Goal: Navigation & Orientation: Find specific page/section

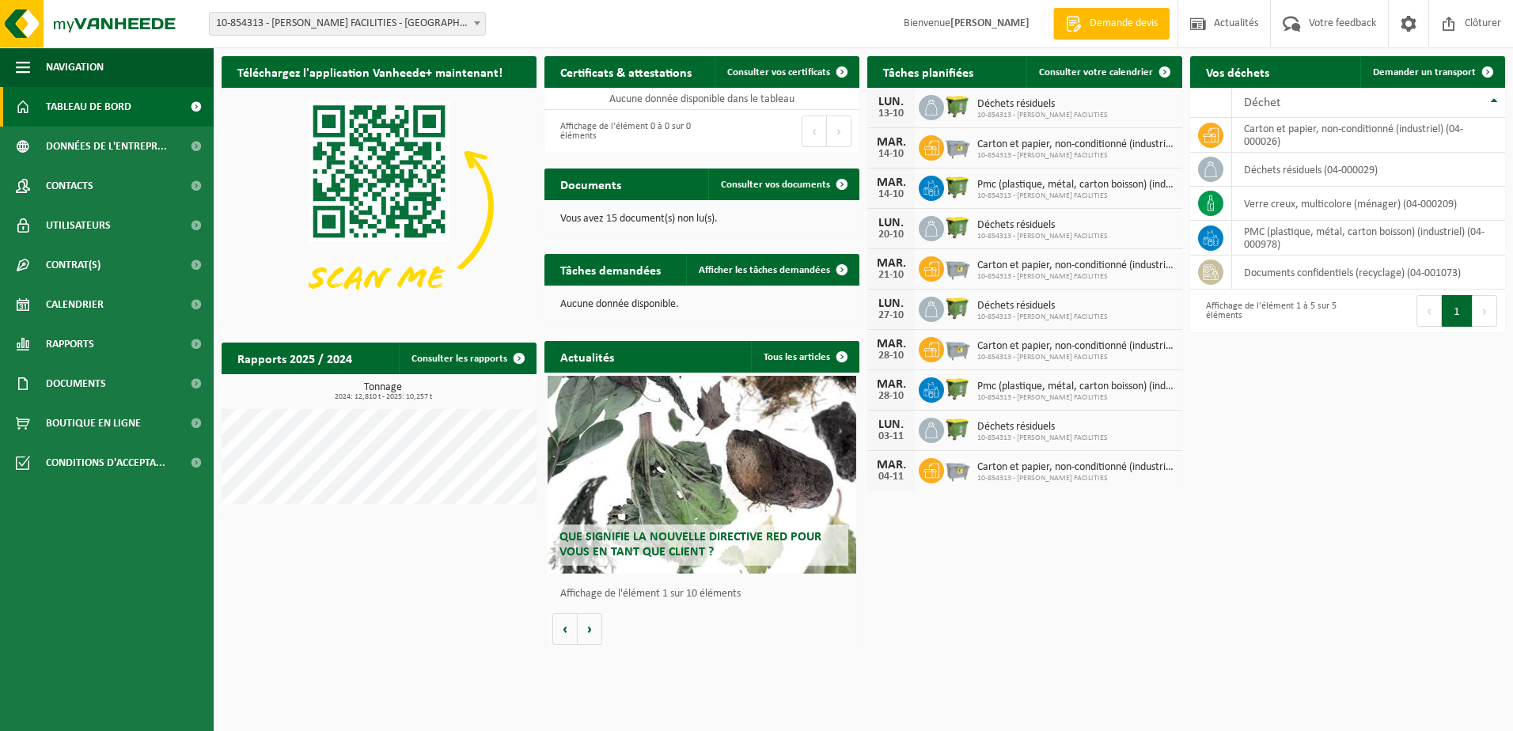
click at [103, 103] on span "Tableau de bord" at bounding box center [88, 107] width 85 height 40
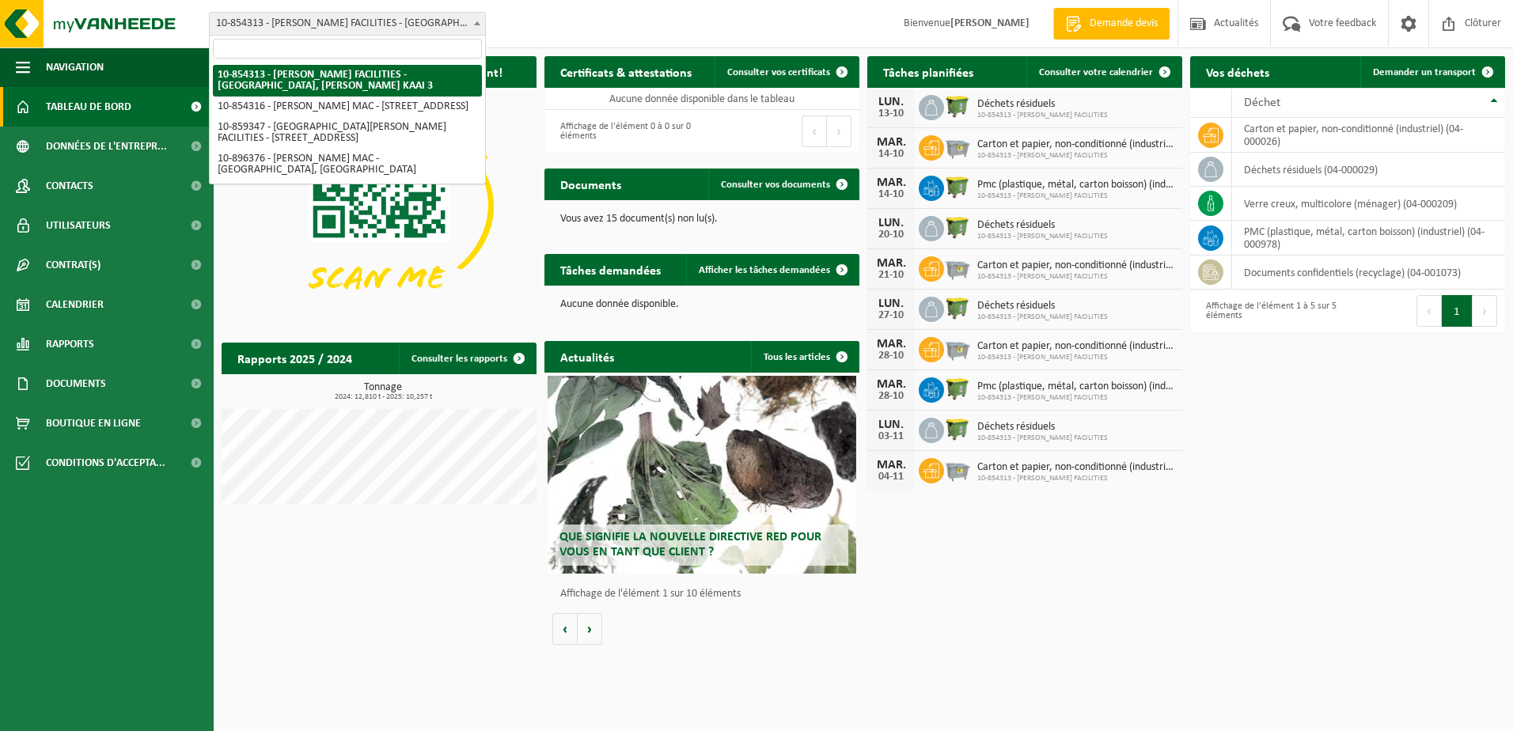
click at [477, 20] on span at bounding box center [477, 23] width 16 height 21
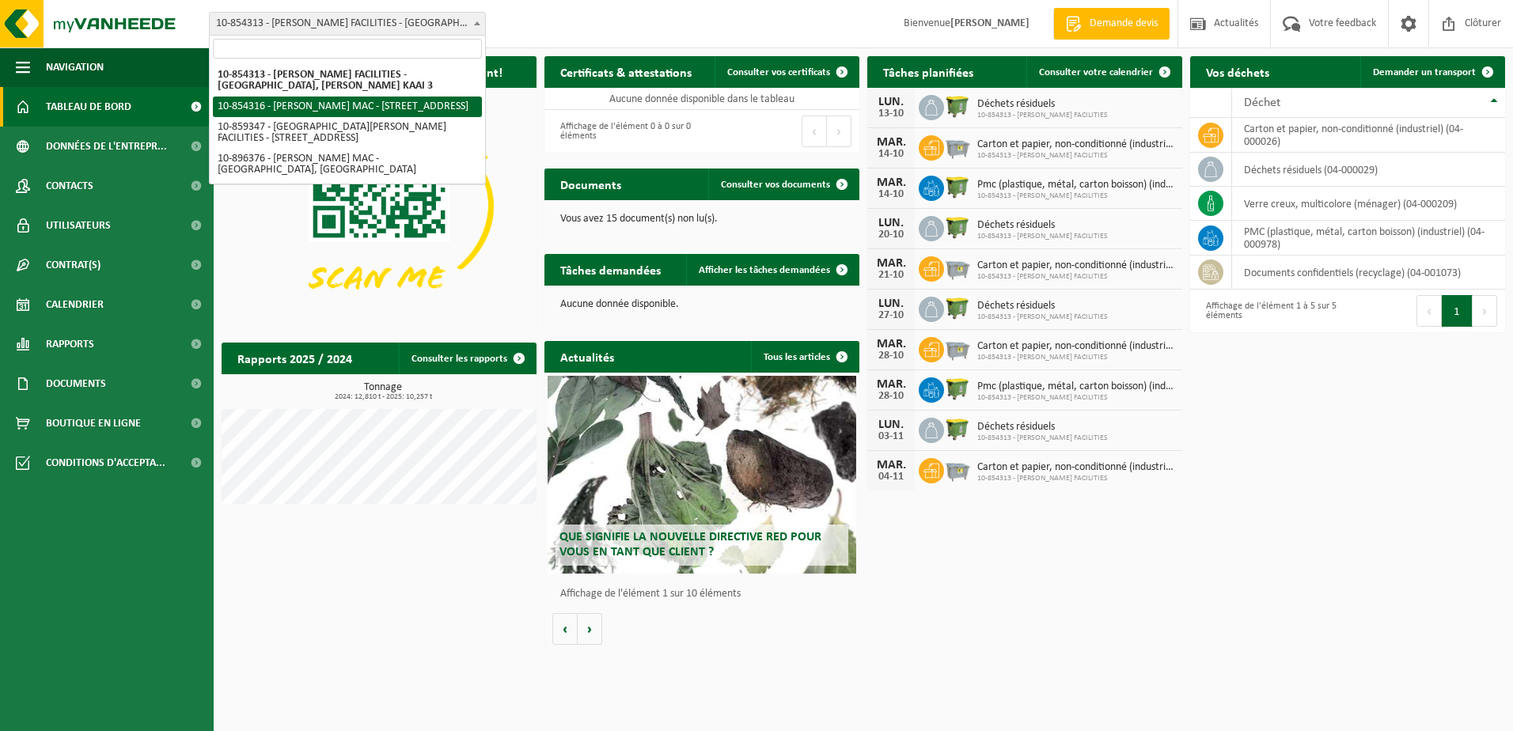
select select "97866"
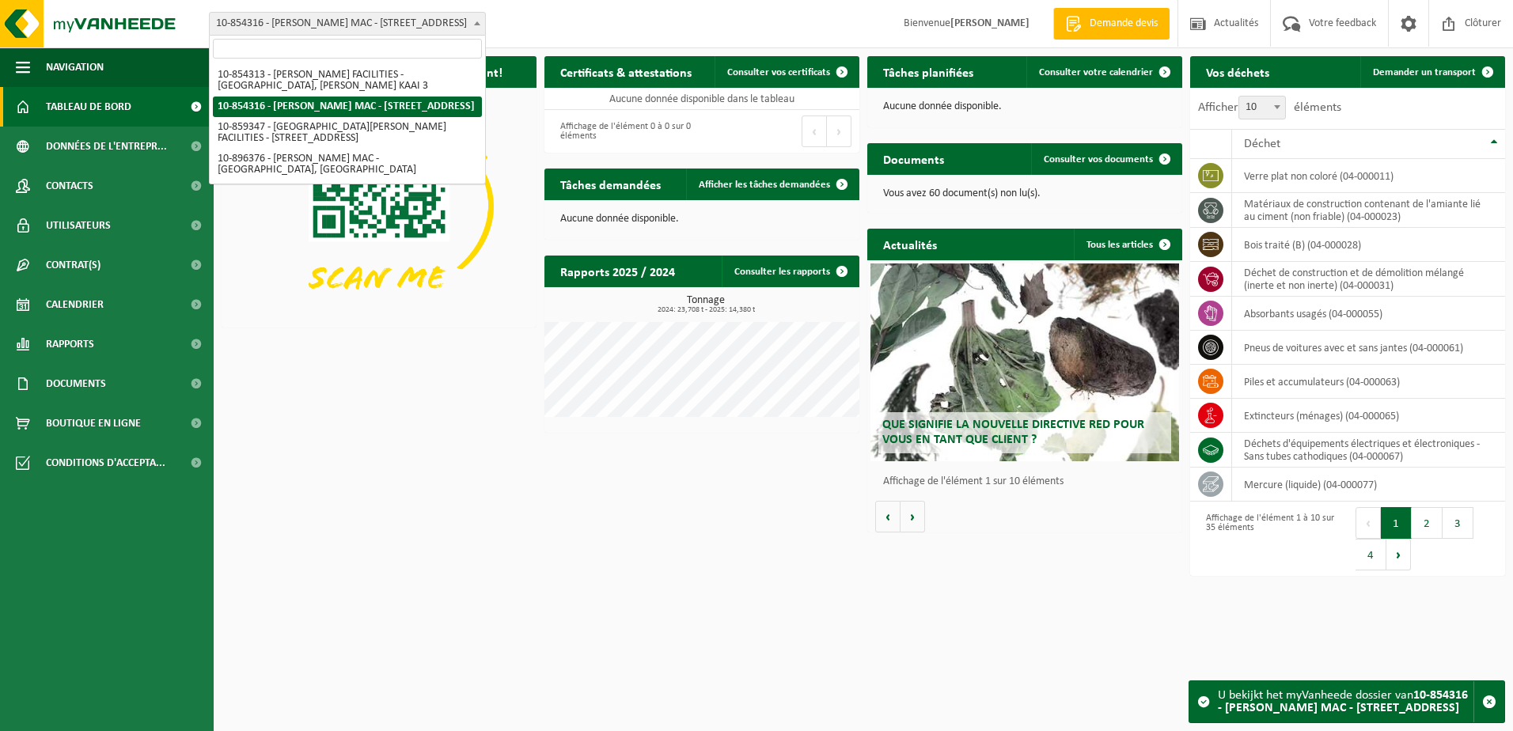
click at [472, 22] on span at bounding box center [477, 23] width 16 height 21
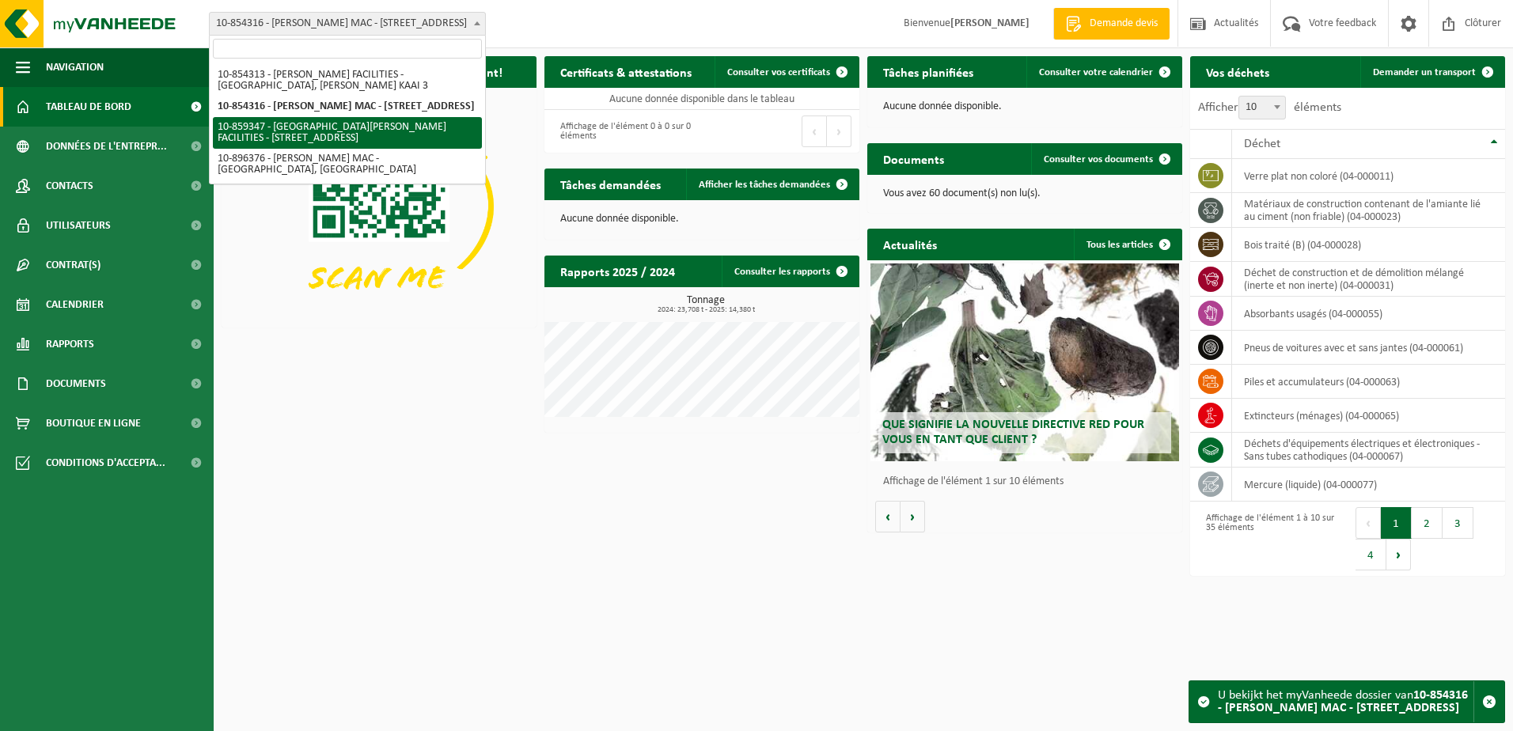
select select "99628"
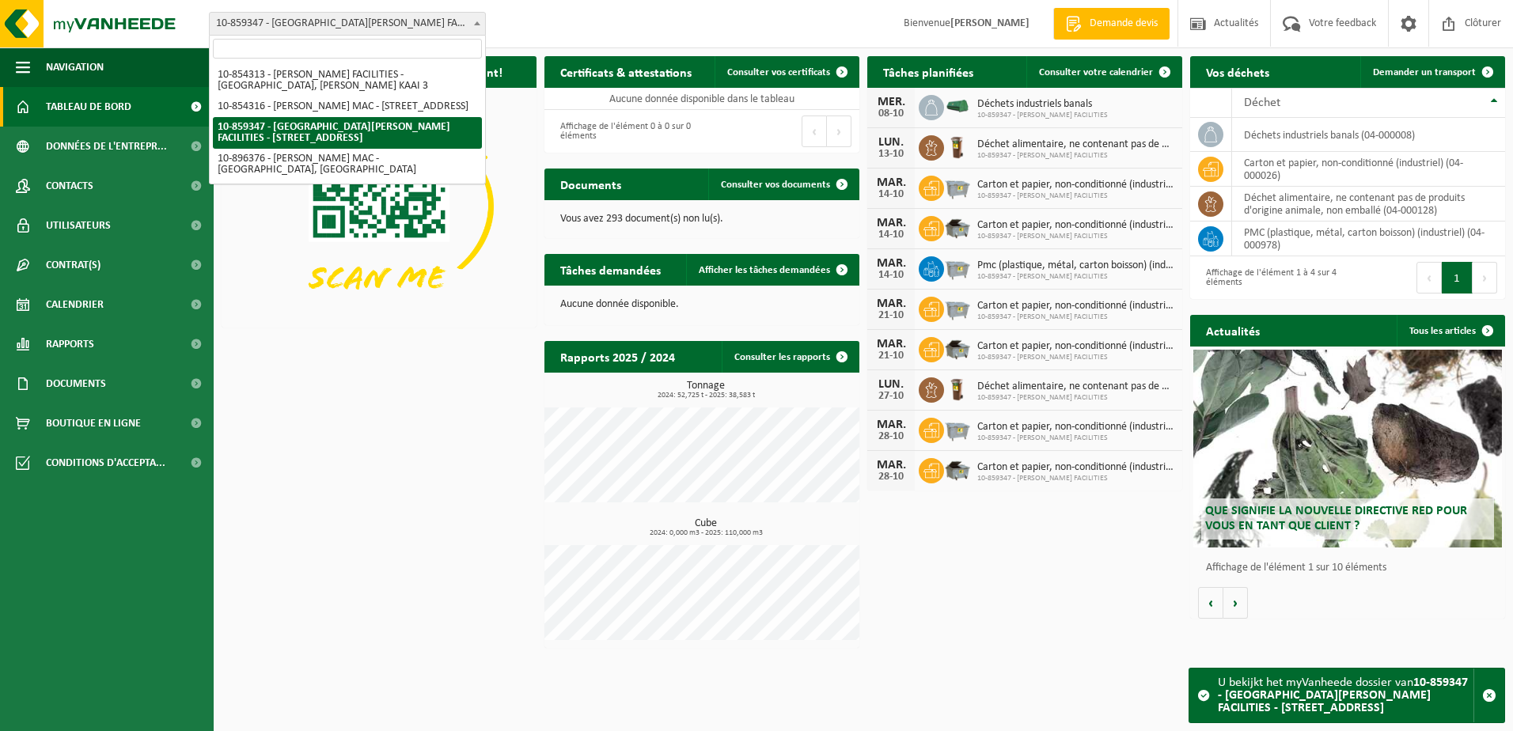
click at [479, 21] on span at bounding box center [477, 23] width 16 height 21
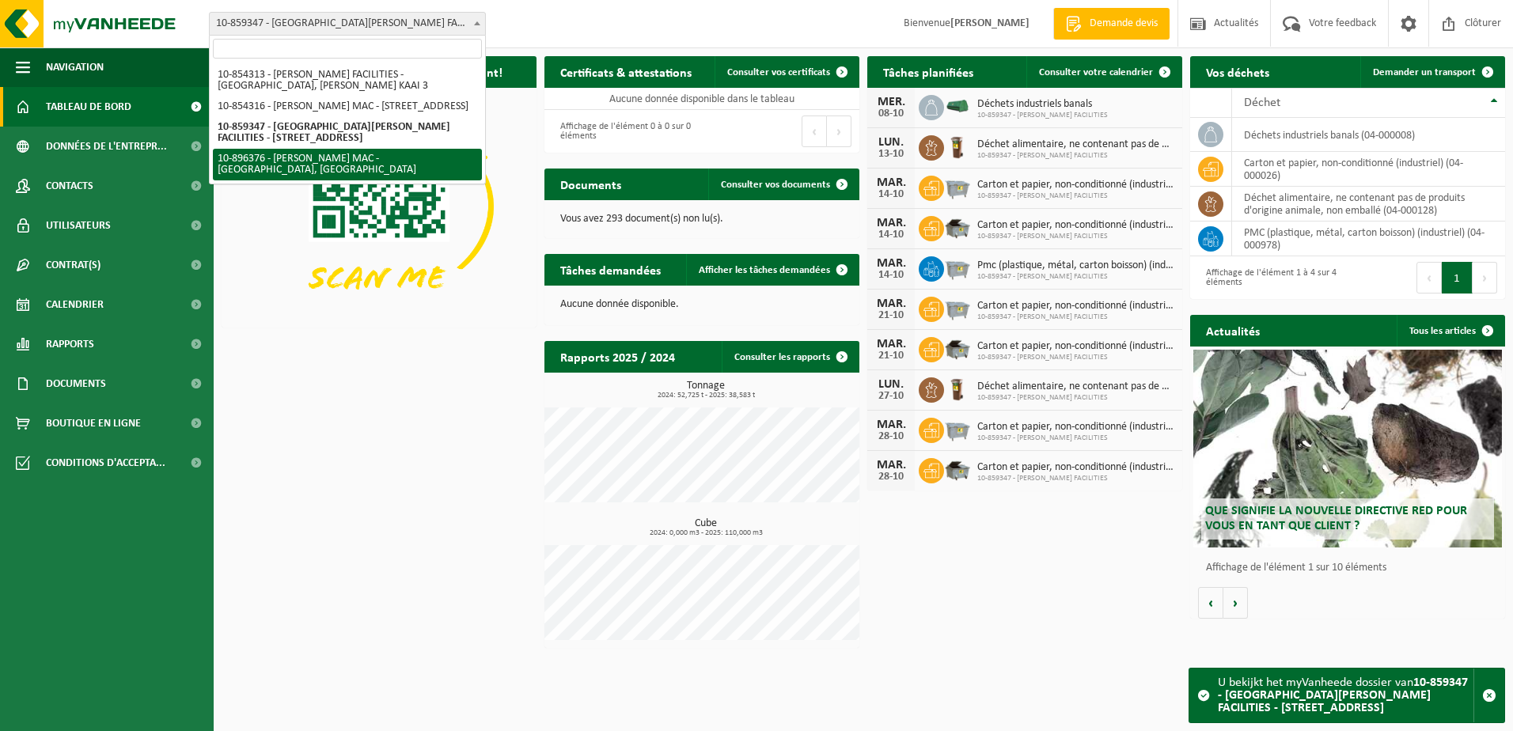
select select "117291"
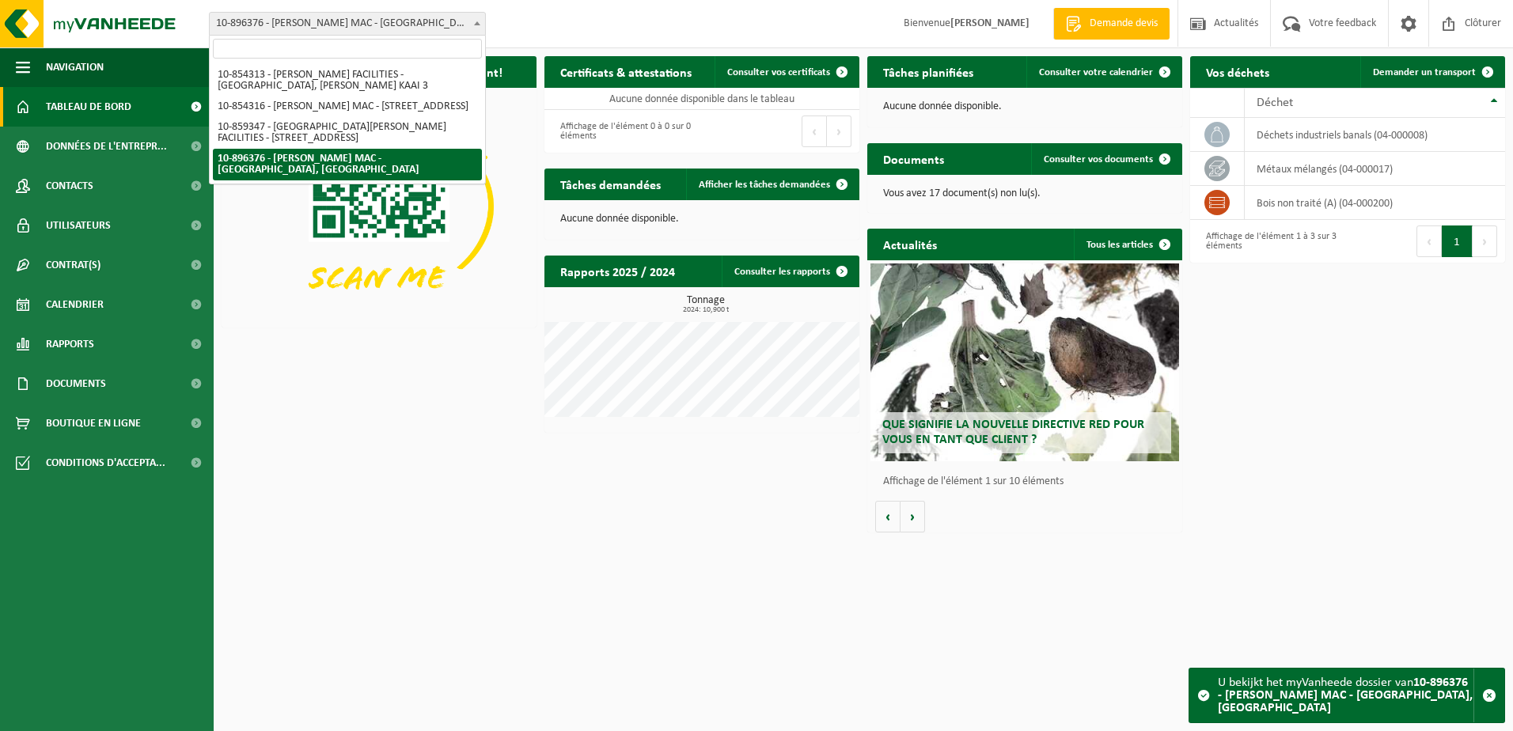
click at [479, 21] on b at bounding box center [477, 23] width 6 height 4
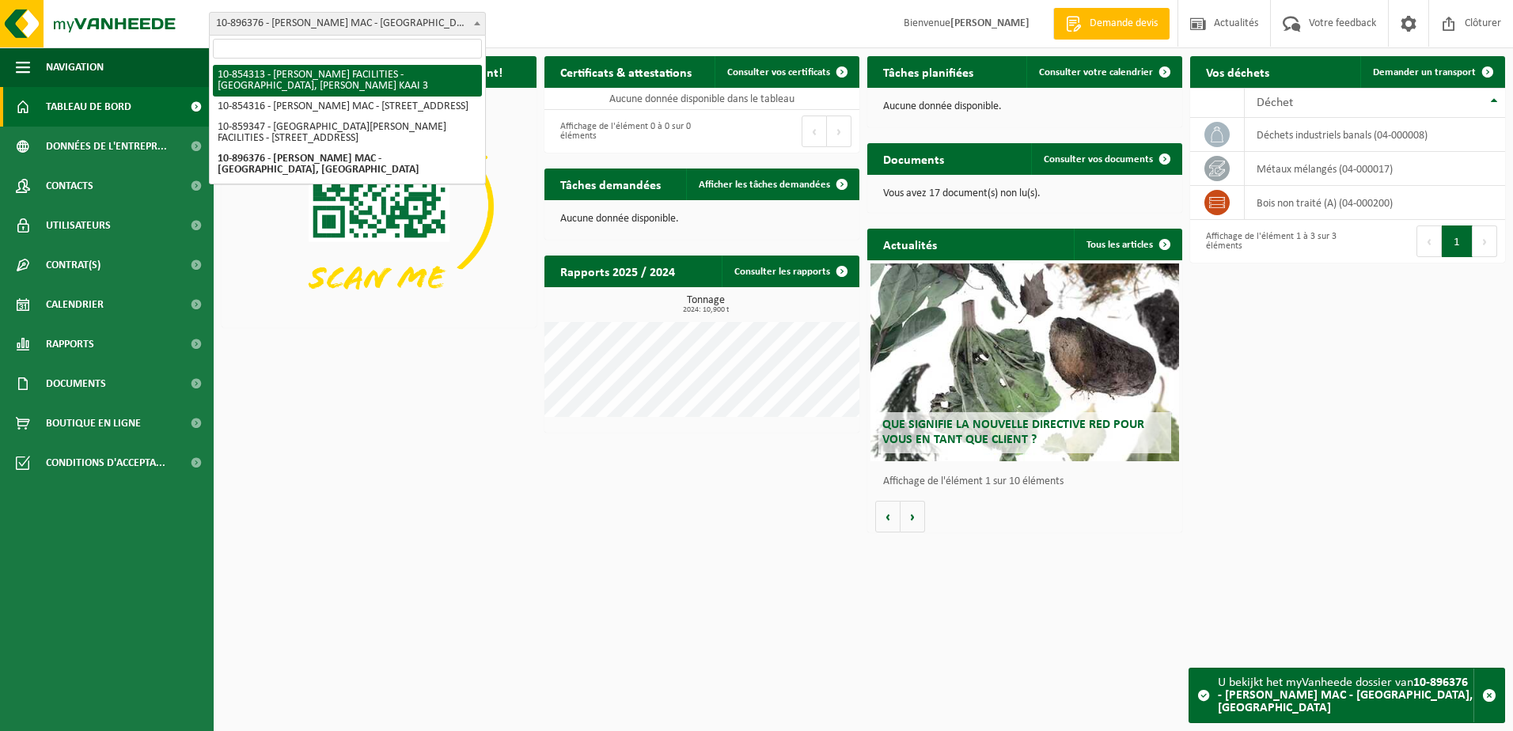
select select "97864"
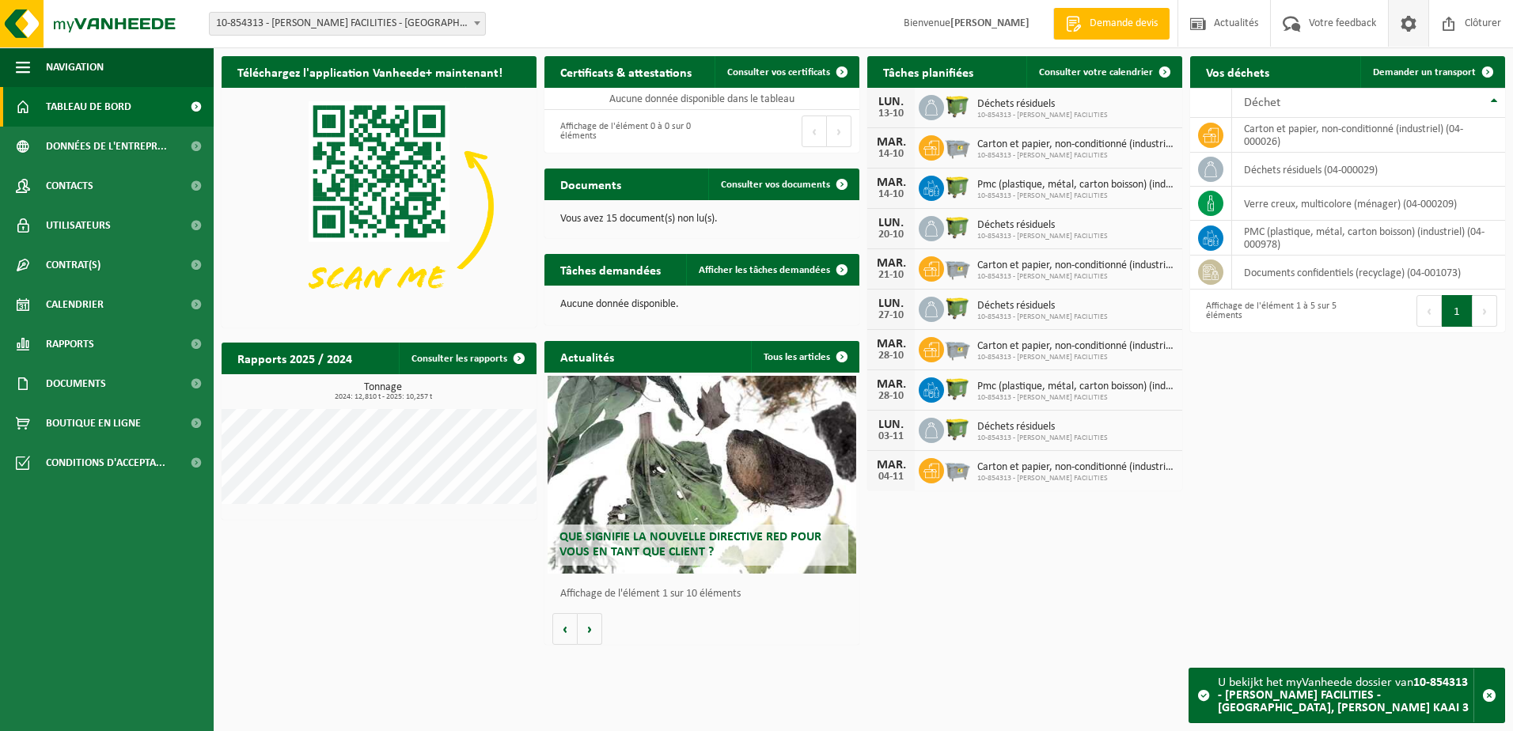
click at [1409, 23] on span at bounding box center [1409, 23] width 24 height 47
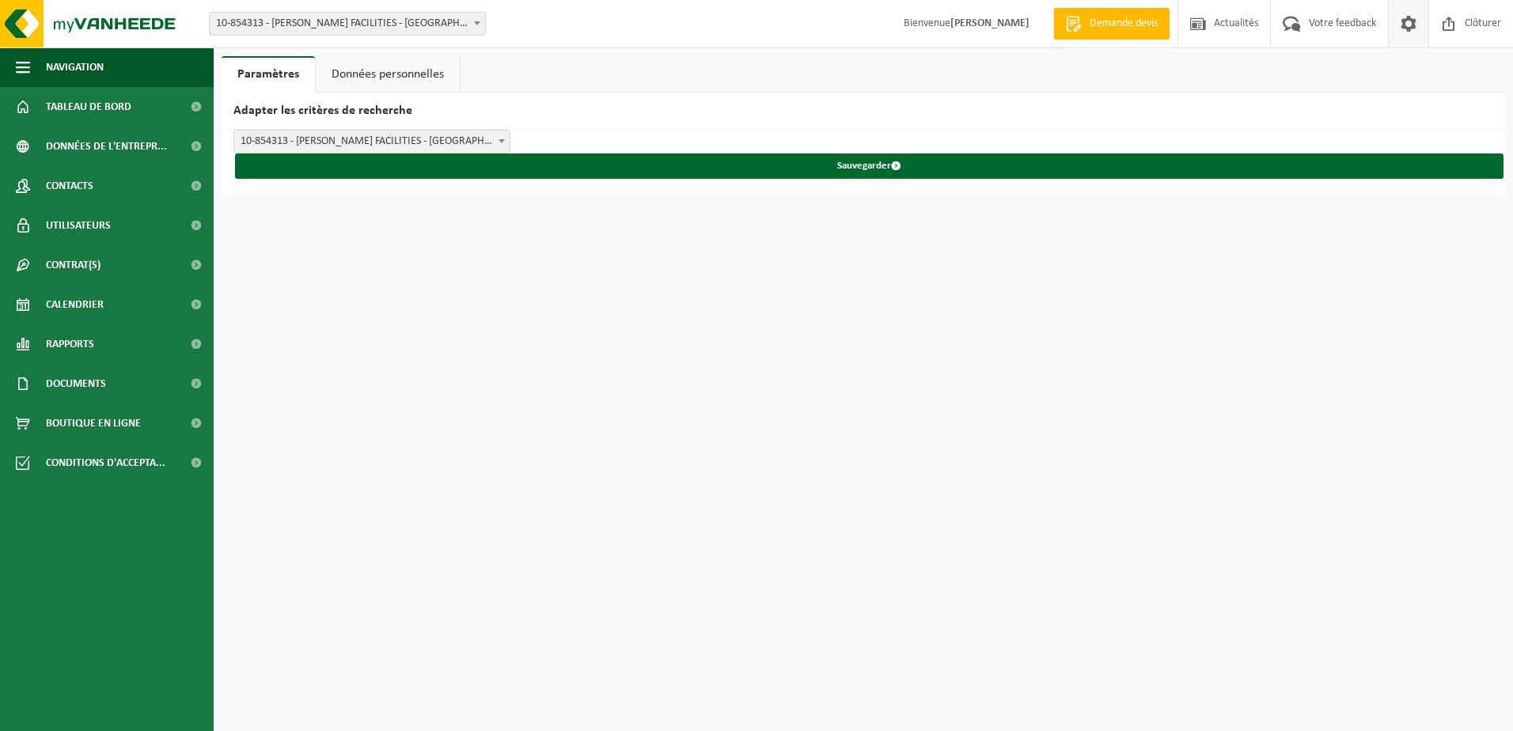
click at [1407, 21] on span at bounding box center [1409, 23] width 24 height 47
click at [437, 25] on span "10-854313 - [PERSON_NAME] FACILITIES - [GEOGRAPHIC_DATA], [PERSON_NAME] KAAI 3" at bounding box center [347, 24] width 275 height 22
click at [93, 106] on span "Tableau de bord" at bounding box center [88, 107] width 85 height 40
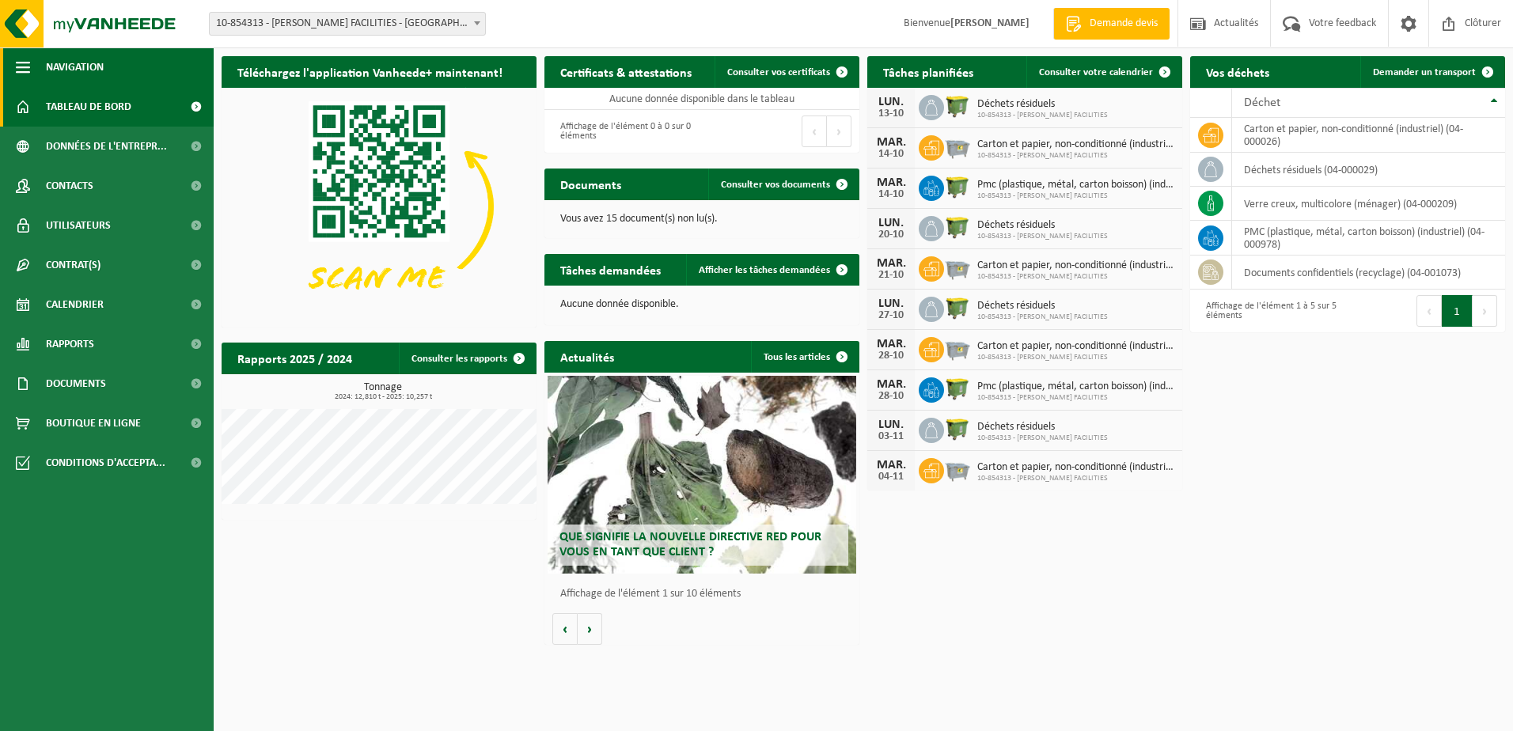
click at [28, 63] on span "button" at bounding box center [23, 67] width 14 height 40
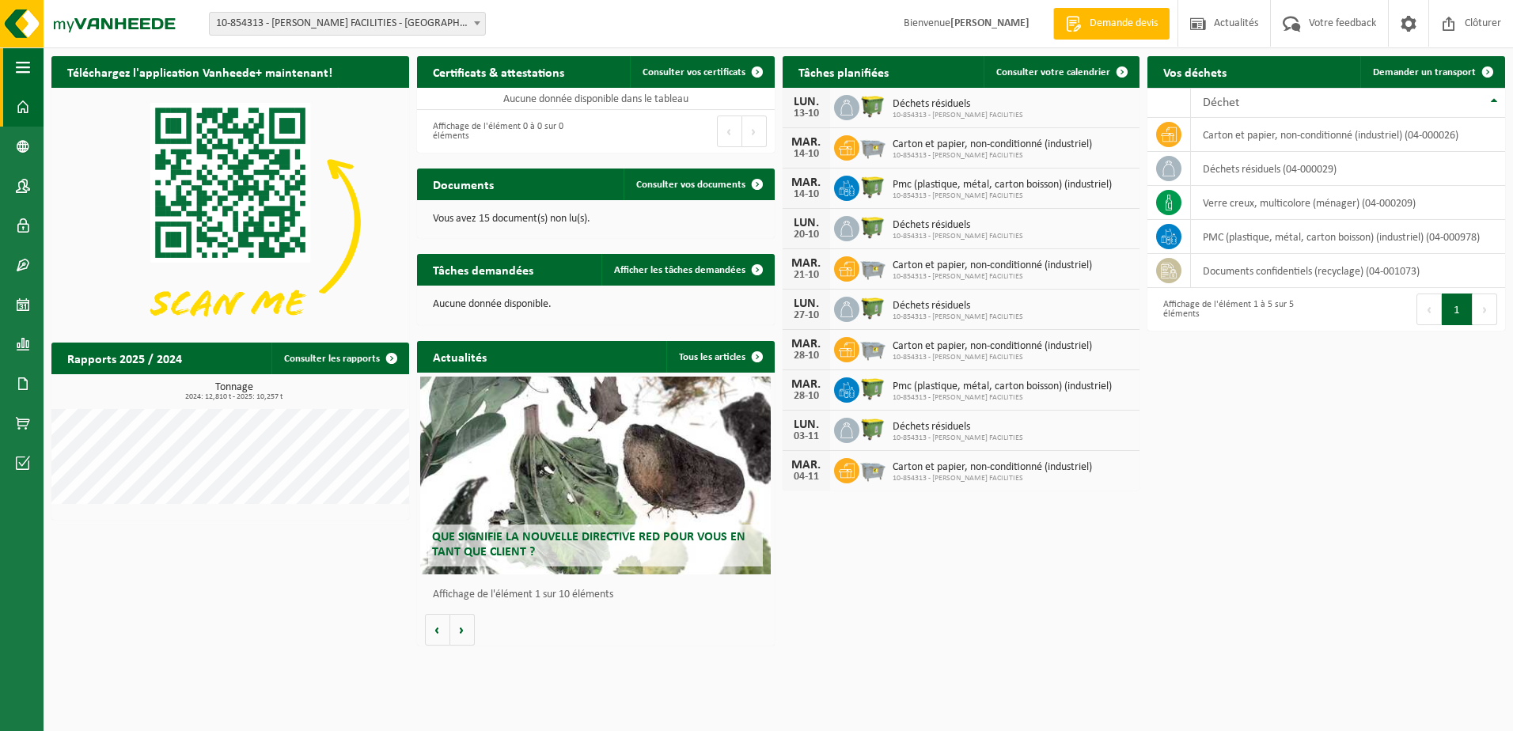
click at [24, 63] on span "button" at bounding box center [23, 67] width 14 height 40
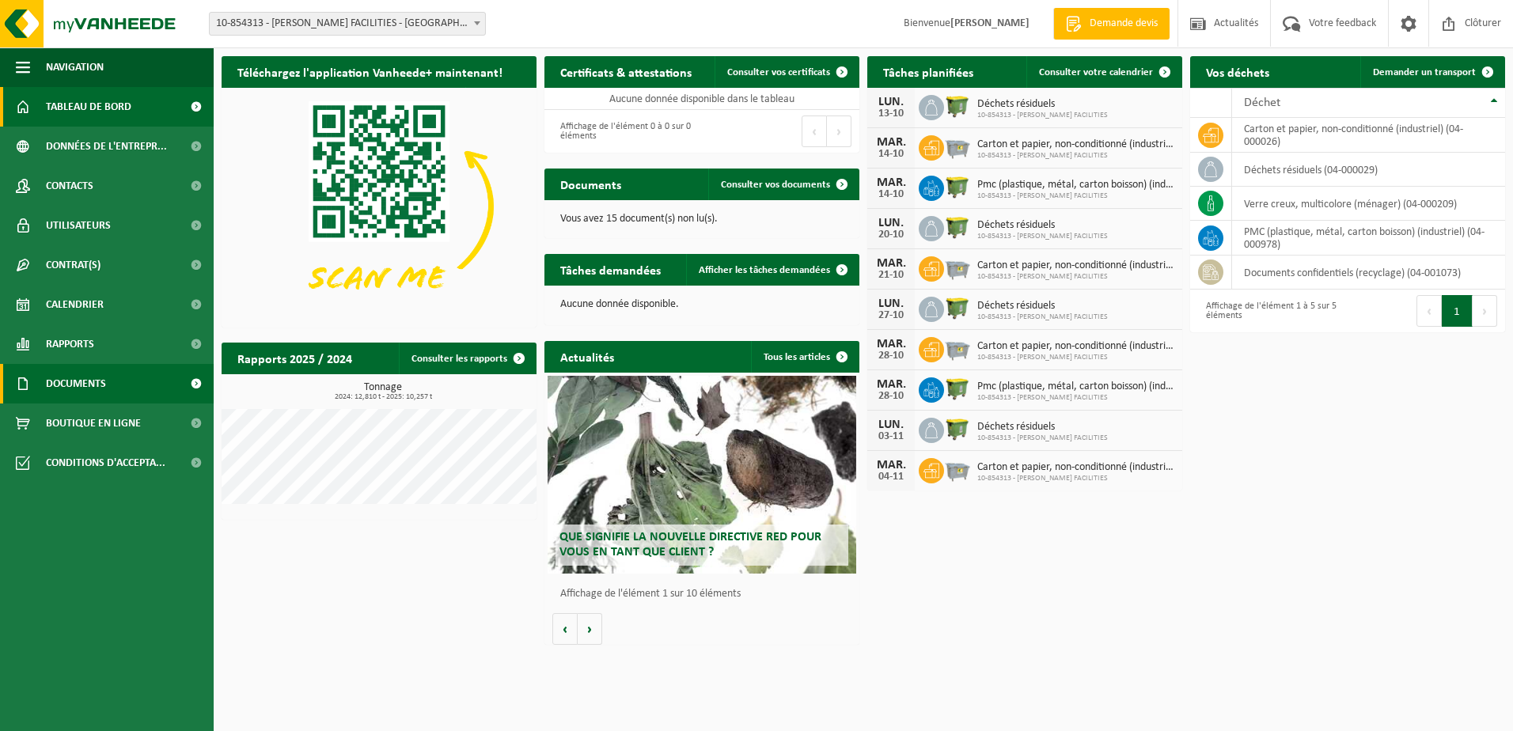
click at [70, 381] on span "Documents" at bounding box center [76, 384] width 60 height 40
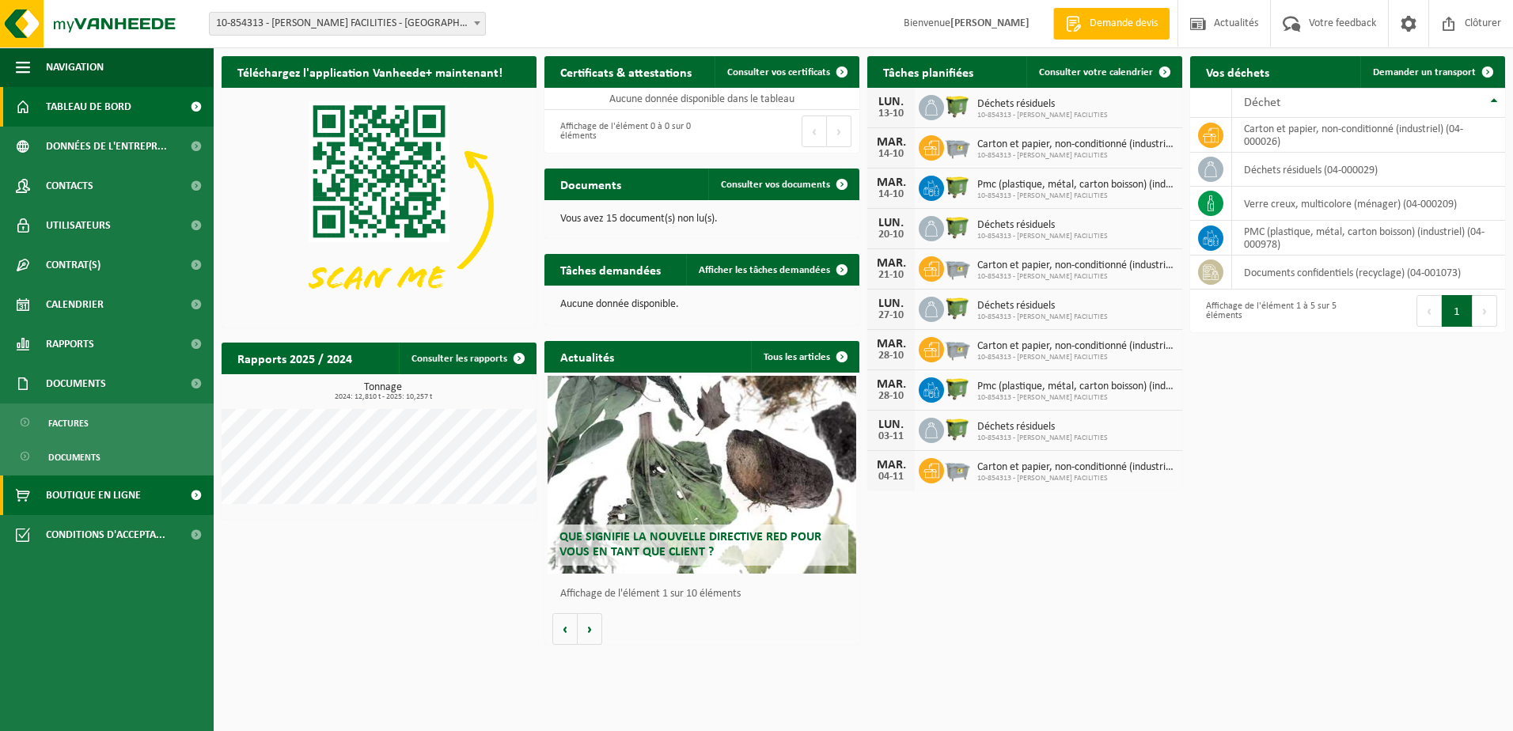
click at [75, 496] on span "Boutique en ligne" at bounding box center [93, 496] width 95 height 40
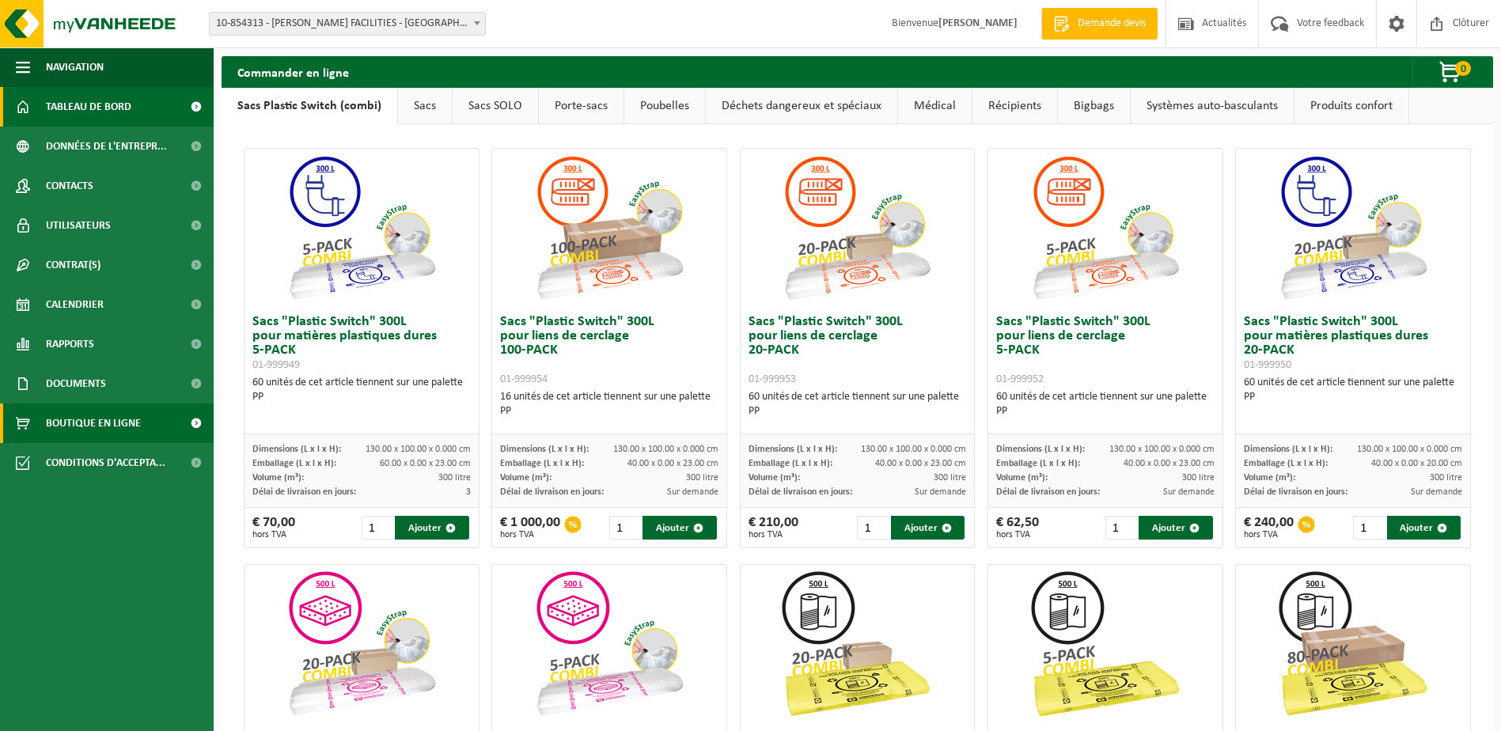
click at [81, 104] on span "Tableau de bord" at bounding box center [88, 107] width 85 height 40
